Goal: Information Seeking & Learning: Learn about a topic

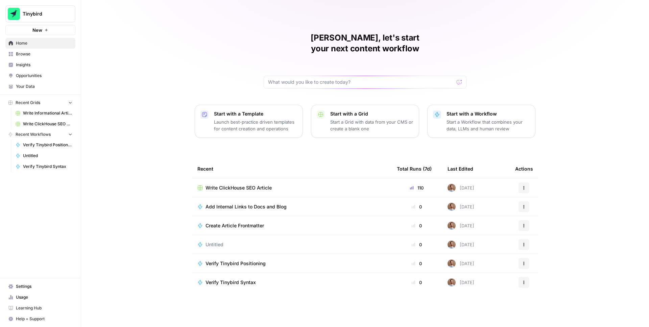
click at [21, 63] on span "Insights" at bounding box center [44, 65] width 56 height 6
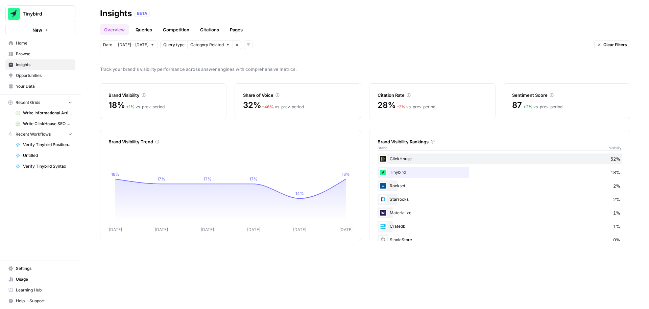
click at [325, 24] on div "Overview Queries Competition Citations Pages" at bounding box center [365, 27] width 530 height 16
click at [140, 29] on link "Queries" at bounding box center [143, 29] width 25 height 11
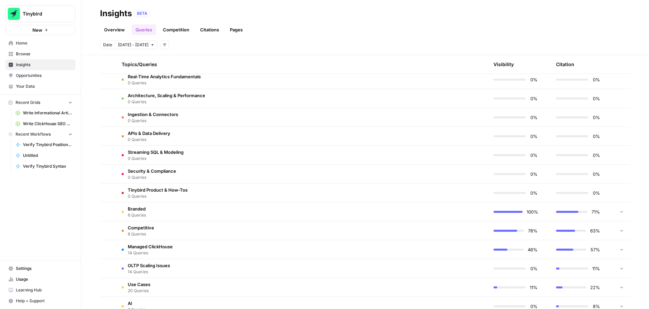
scroll to position [236, 0]
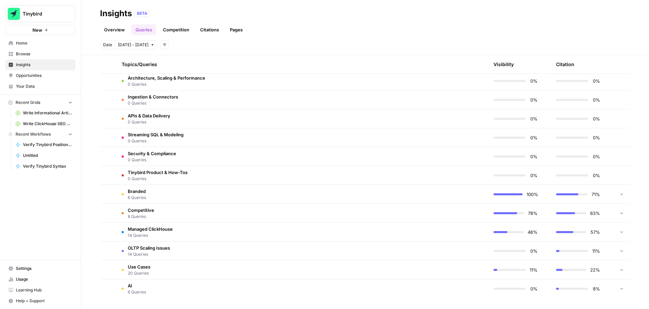
click at [178, 192] on td "Branded 6 Queries" at bounding box center [269, 194] width 307 height 19
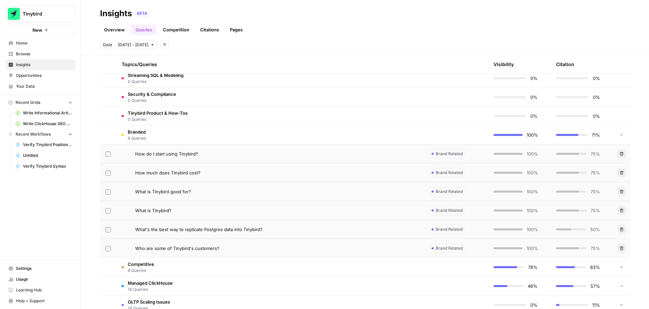
scroll to position [349, 0]
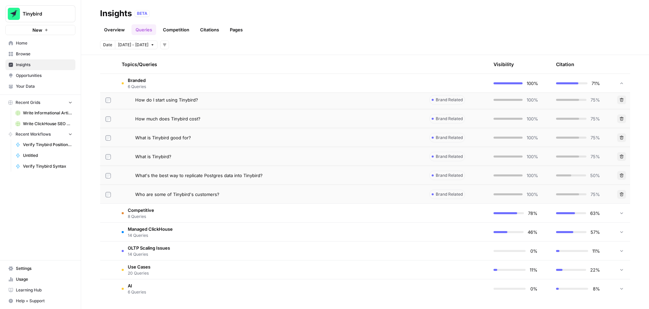
click at [186, 215] on td "Competitive 8 Queries" at bounding box center [269, 213] width 307 height 19
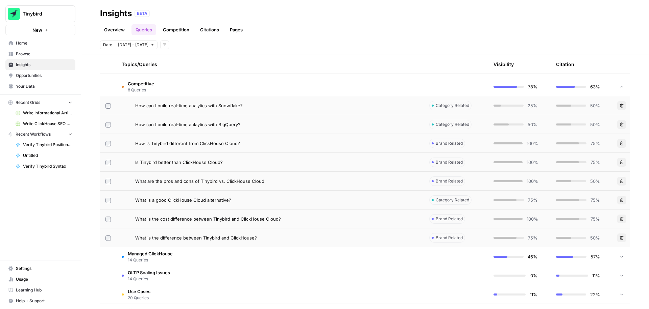
scroll to position [470, 0]
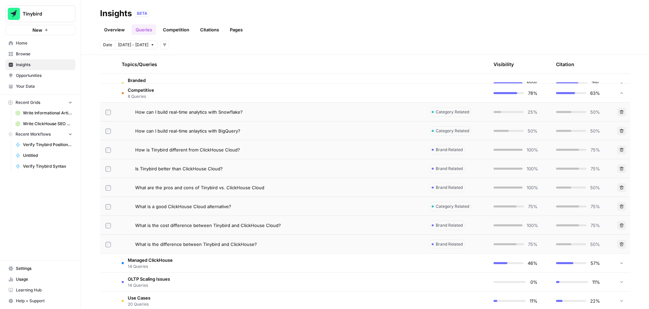
click at [165, 267] on span "14 Queries" at bounding box center [150, 267] width 45 height 6
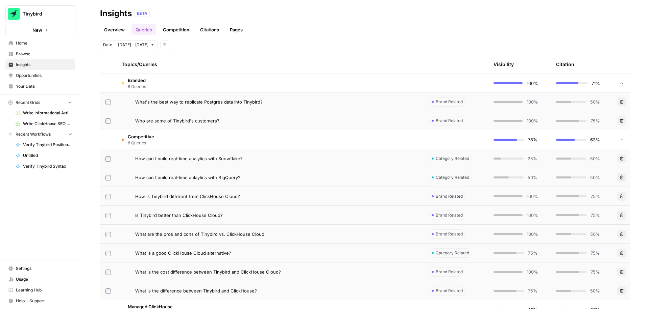
scroll to position [254, 0]
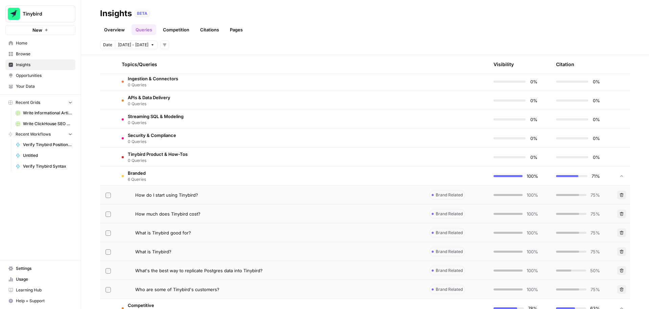
click at [122, 30] on link "Overview" at bounding box center [114, 29] width 29 height 11
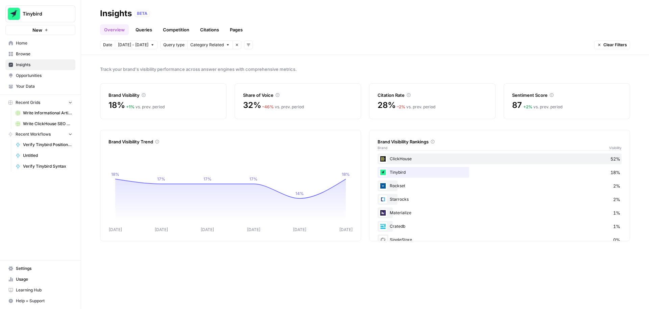
click at [147, 31] on link "Queries" at bounding box center [143, 29] width 25 height 11
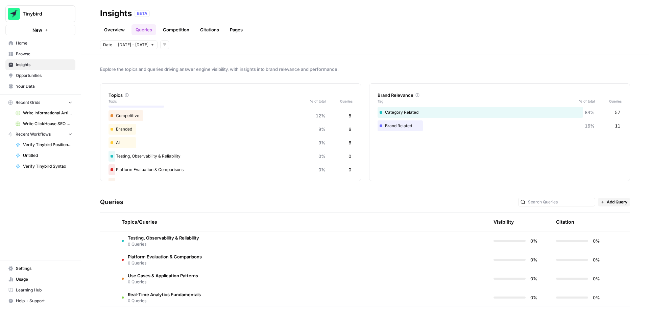
scroll to position [33, 0]
click at [207, 25] on link "Citations" at bounding box center [209, 29] width 27 height 11
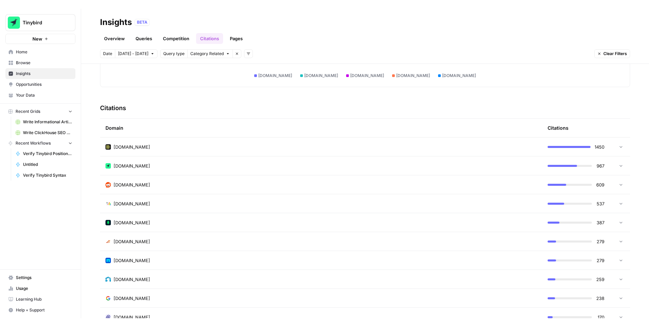
scroll to position [125, 0]
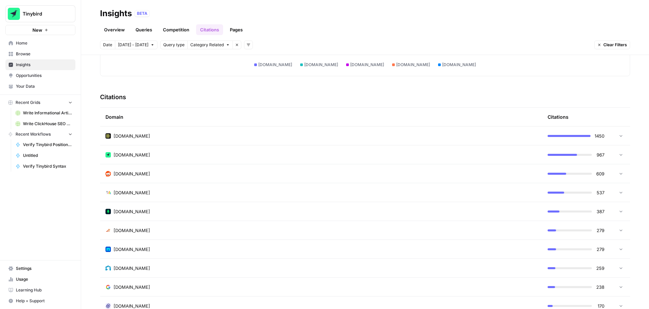
click at [538, 33] on div "Overview Queries Competition Citations Pages" at bounding box center [365, 27] width 530 height 16
click at [303, 0] on header "Insights BETA Overview Queries Competition Citations Pages Date [DATE] - [DATE]…" at bounding box center [365, 27] width 568 height 55
click at [302, 10] on div "BETA" at bounding box center [381, 13] width 495 height 7
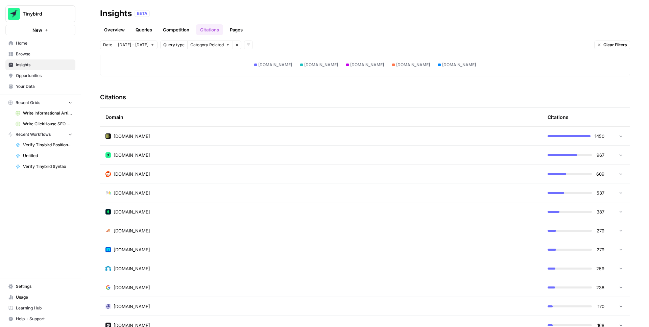
click at [338, 21] on div "Overview Queries Competition Citations Pages" at bounding box center [365, 27] width 530 height 16
click at [344, 27] on div "Overview Queries Competition Citations Pages" at bounding box center [365, 27] width 530 height 16
click at [425, 47] on div "Date [DATE] - [DATE] Query type Category Related Remove filter Add filters Clea…" at bounding box center [365, 45] width 530 height 9
